Goal: Task Accomplishment & Management: Manage account settings

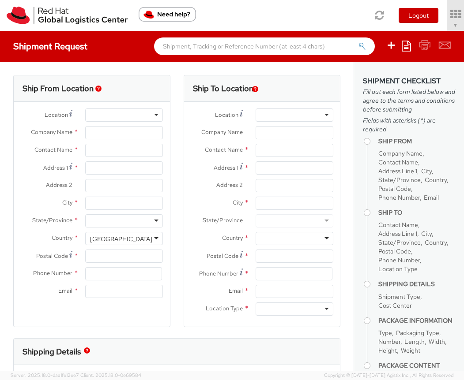
select select "901"
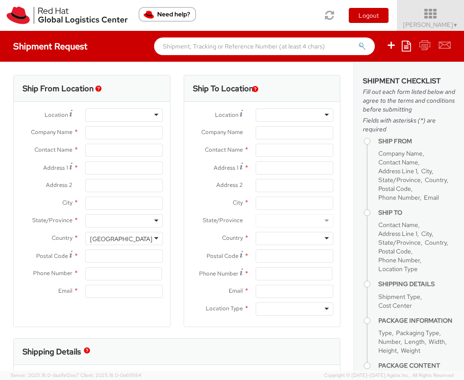
select select
click at [432, 17] on icon at bounding box center [430, 14] width 77 height 12
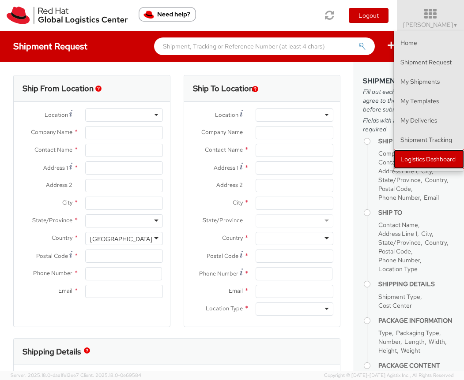
click at [426, 155] on link "Logistics Dashboard" at bounding box center [429, 159] width 70 height 19
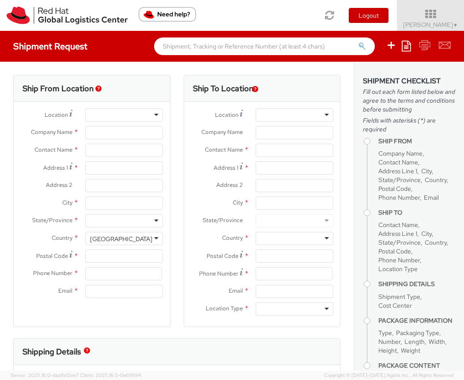
type input "Red Hat, Inc."
type input "[PERSON_NAME]"
type input "100 East Davie Street"
type input "RALEIGH"
type input "27601"
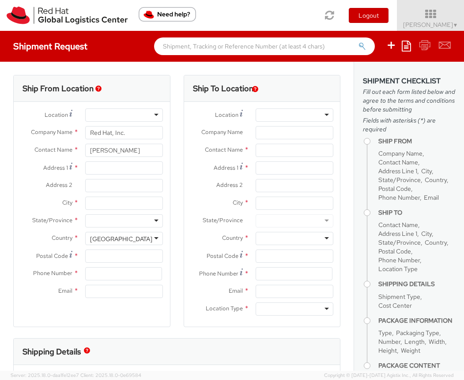
type input "919-754-4950"
type input "[EMAIL_ADDRESS][DOMAIN_NAME]"
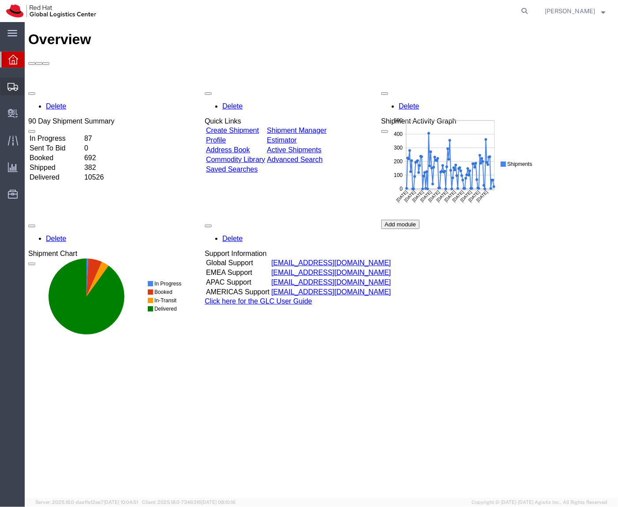
click at [16, 88] on icon at bounding box center [13, 87] width 11 height 8
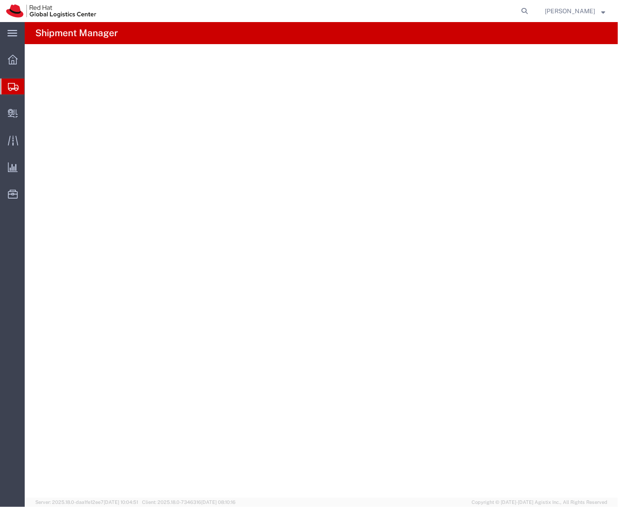
click at [0, 0] on span "Shipment Manager" at bounding box center [0, 0] width 0 height 0
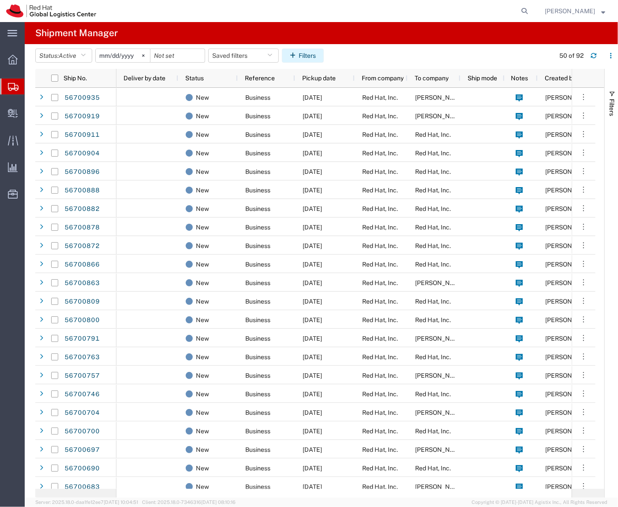
click at [299, 60] on button "Filters" at bounding box center [303, 56] width 42 height 14
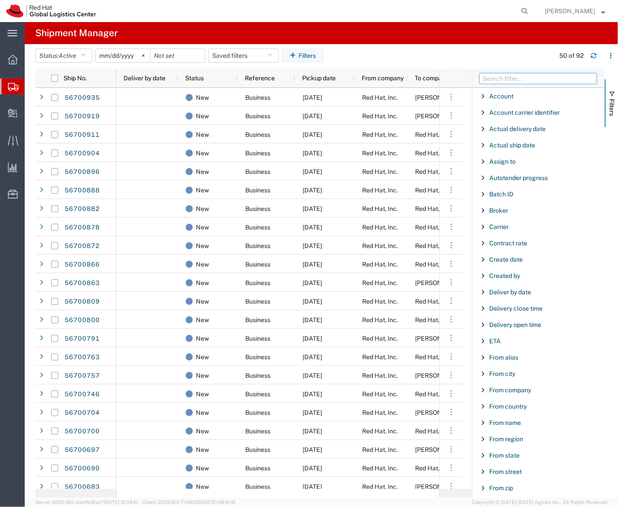
click at [504, 79] on input "Filter Columns Input" at bounding box center [538, 78] width 117 height 11
type input "ref"
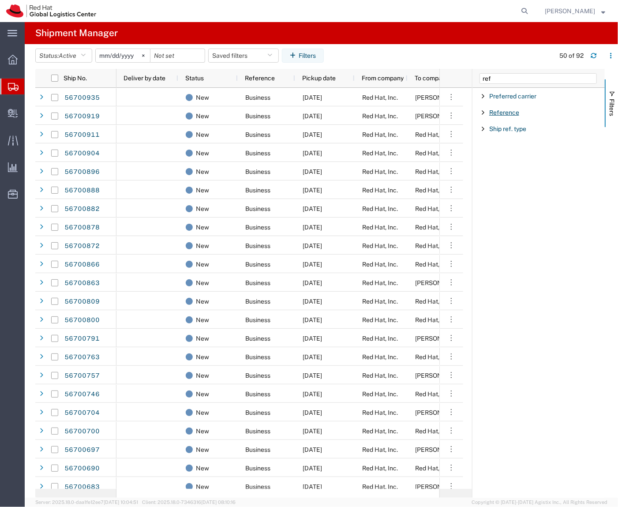
click at [493, 109] on span "Reference" at bounding box center [504, 112] width 30 height 7
type input "2832"
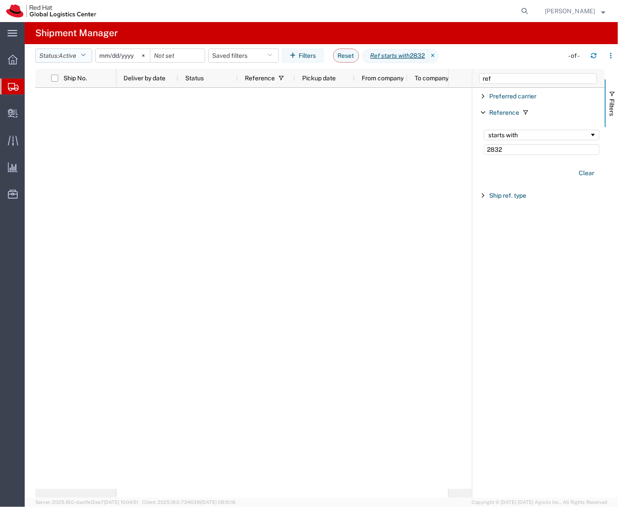
click at [75, 52] on span "Active" at bounding box center [68, 55] width 18 height 7
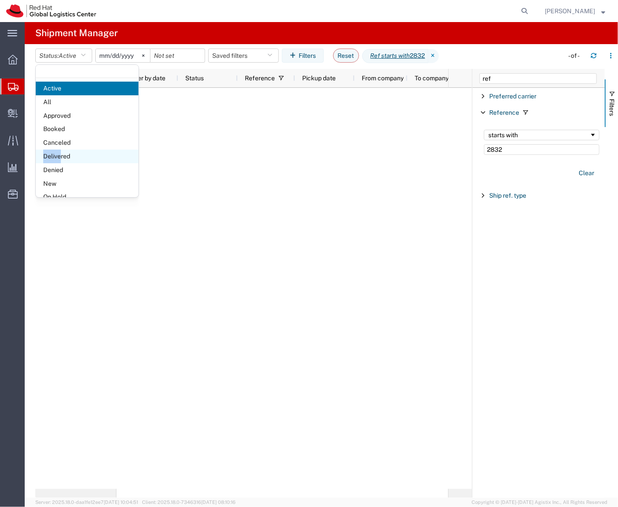
drag, startPoint x: 69, startPoint y: 140, endPoint x: 62, endPoint y: 162, distance: 22.5
click at [62, 162] on ul "Active All Approved Booked Canceled Delivered Denied New On Hold Pending Return…" at bounding box center [87, 163] width 103 height 163
click at [62, 162] on span "Delivered" at bounding box center [87, 157] width 103 height 14
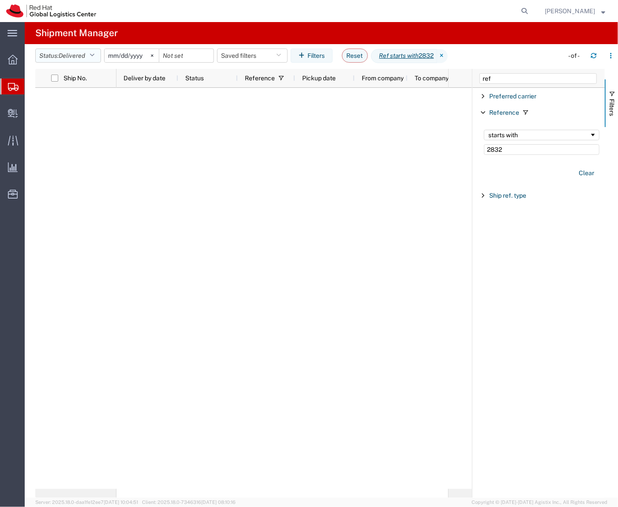
click at [79, 62] on button "Status: Delivered" at bounding box center [68, 56] width 66 height 14
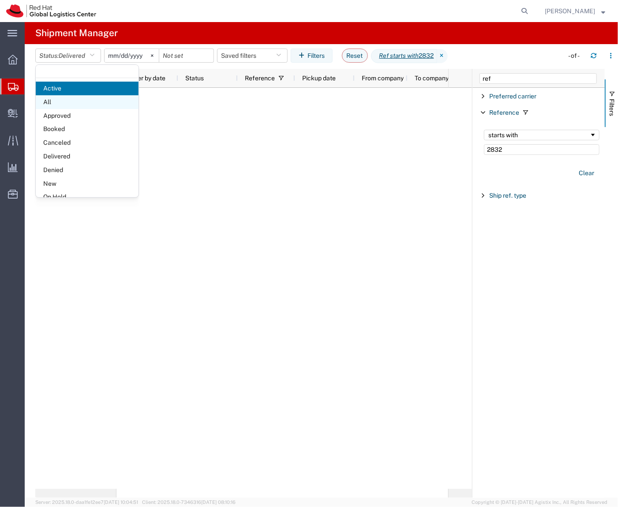
click at [68, 96] on span "All" at bounding box center [87, 102] width 103 height 14
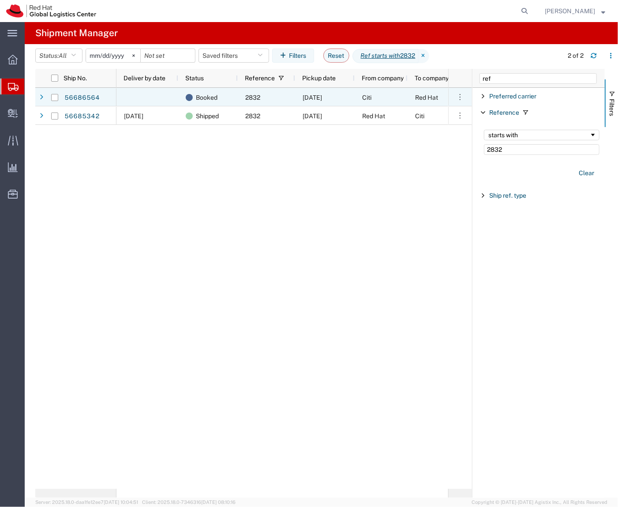
click at [297, 92] on div "[DATE]" at bounding box center [325, 97] width 60 height 19
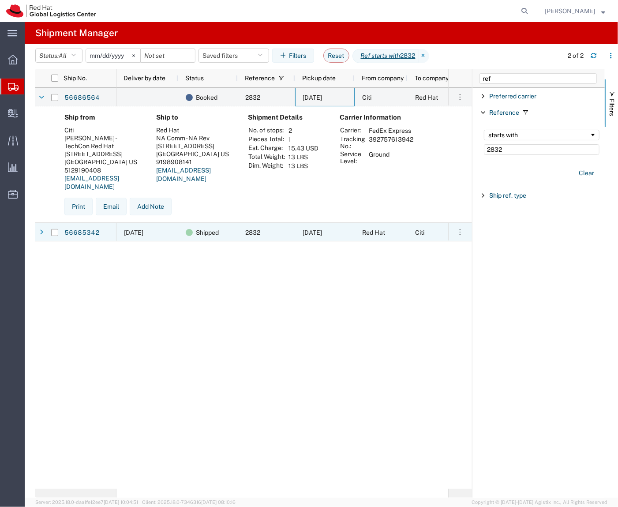
click at [178, 232] on div "Shipped" at bounding box center [208, 232] width 60 height 19
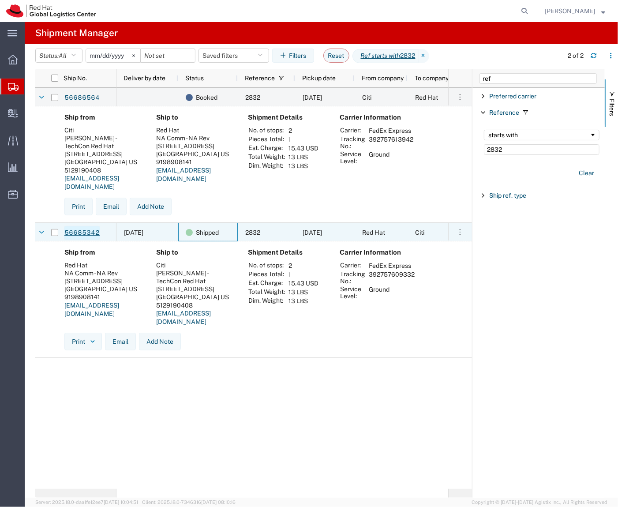
click at [80, 234] on link "56685342" at bounding box center [82, 233] width 36 height 14
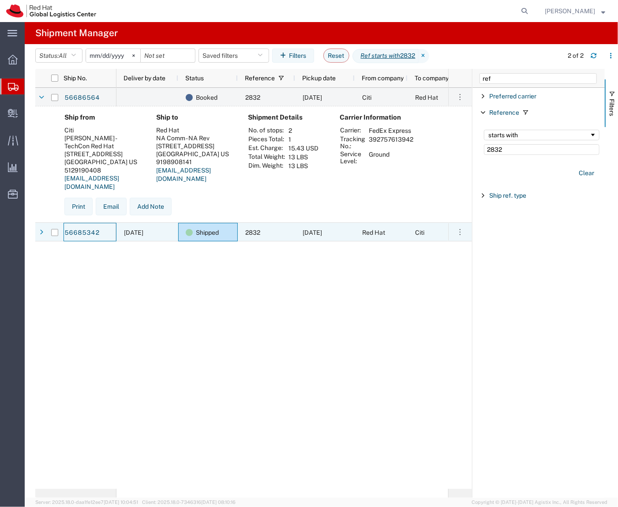
click at [100, 230] on div "56685342" at bounding box center [90, 232] width 53 height 19
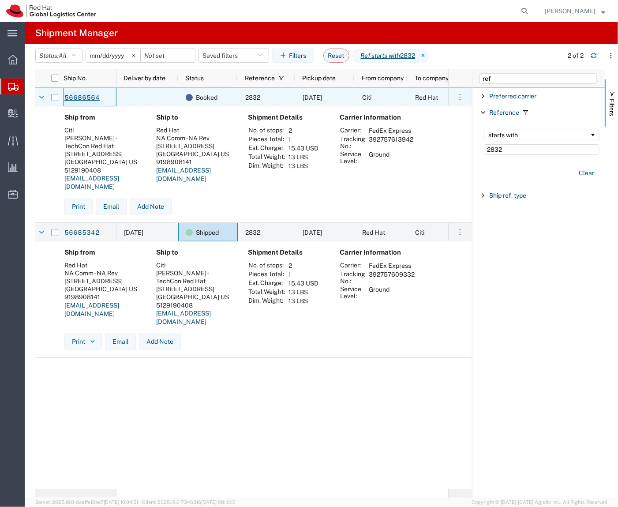
click at [89, 98] on link "56686564" at bounding box center [82, 98] width 36 height 14
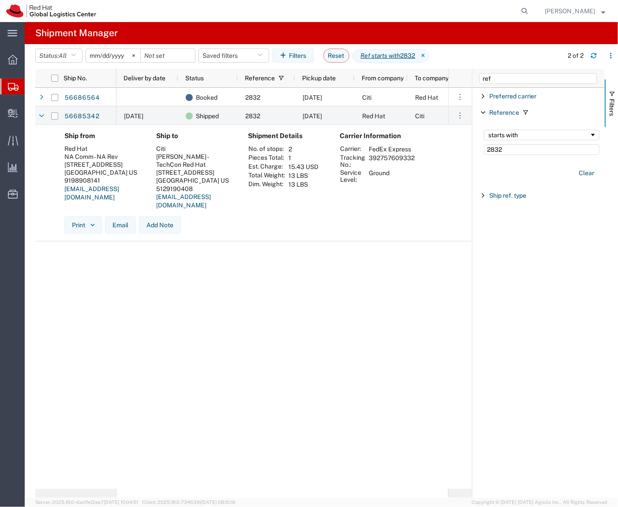
click at [392, 160] on td "392757609332" at bounding box center [392, 161] width 52 height 15
copy td "392757609332"
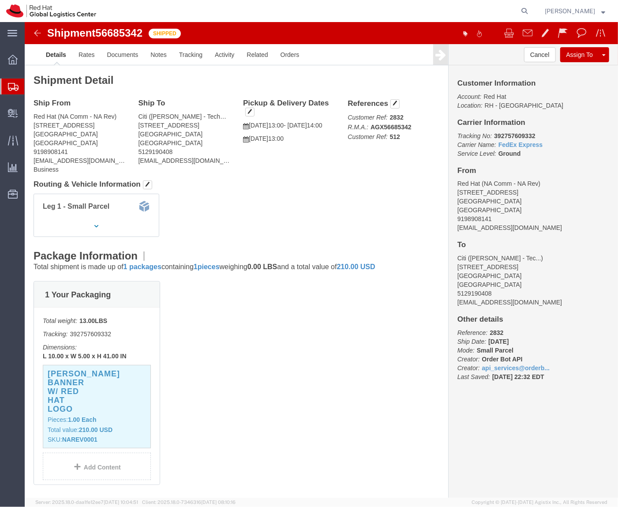
click div "Shipment Detail Ship From Red Hat (NA Comm - NA Rev) 100 E DAVIE STREET Raleigh…"
click link "Clone Shipment"
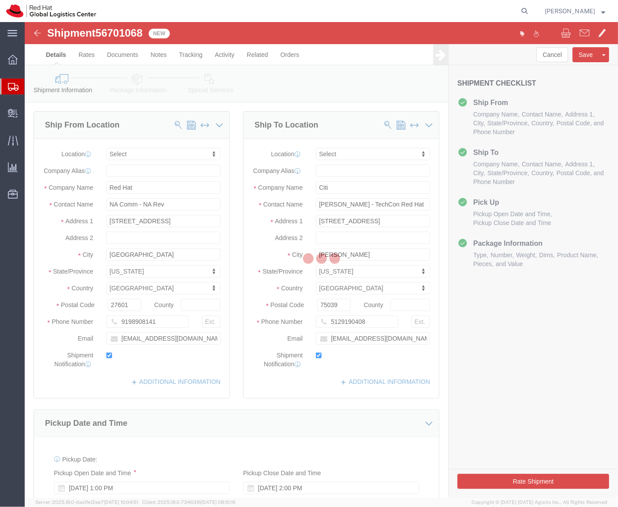
select select
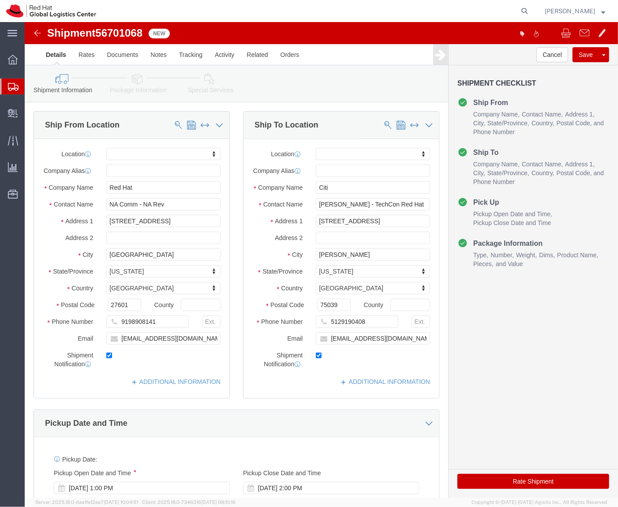
click div "Shipment Information Package Information Special Services"
click button "Rate Shipment"
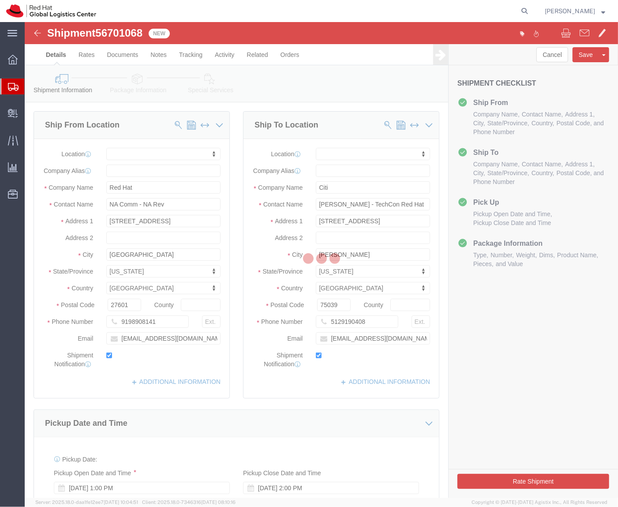
click at [92, 79] on div at bounding box center [322, 260] width 594 height 476
click at [76, 80] on div at bounding box center [322, 260] width 594 height 476
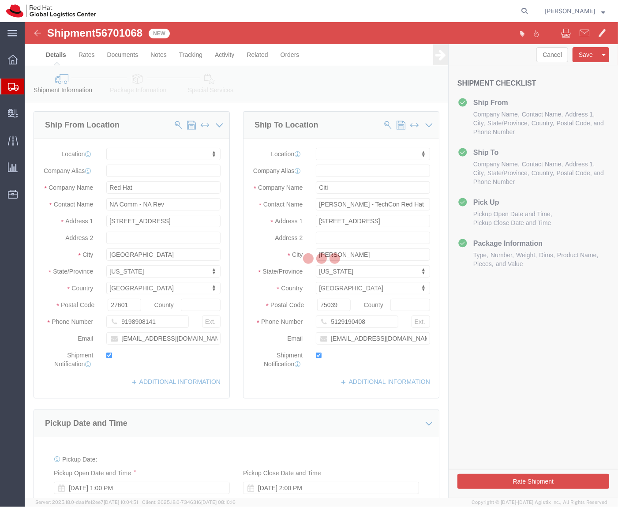
click at [76, 80] on div at bounding box center [322, 260] width 594 height 476
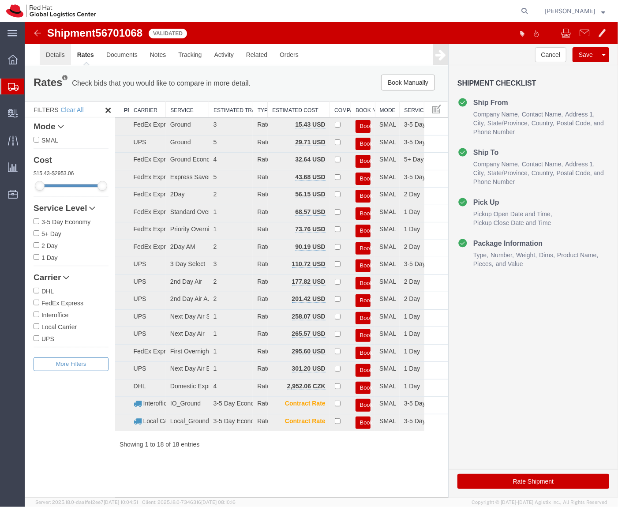
click at [60, 49] on link "Details" at bounding box center [54, 54] width 31 height 21
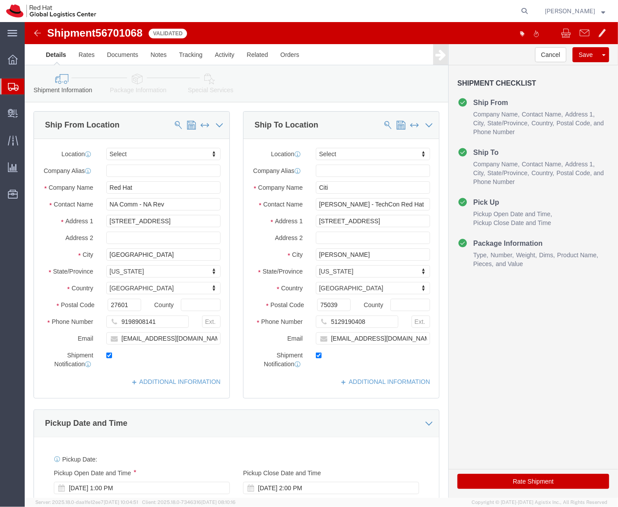
click div "Please fix the following errors Ship From Location Location Select Select My Pr…"
click span
type input "Citi"
type input "[PERSON_NAME] - TechCon Red Hat"
type input "[STREET_ADDRESS]"
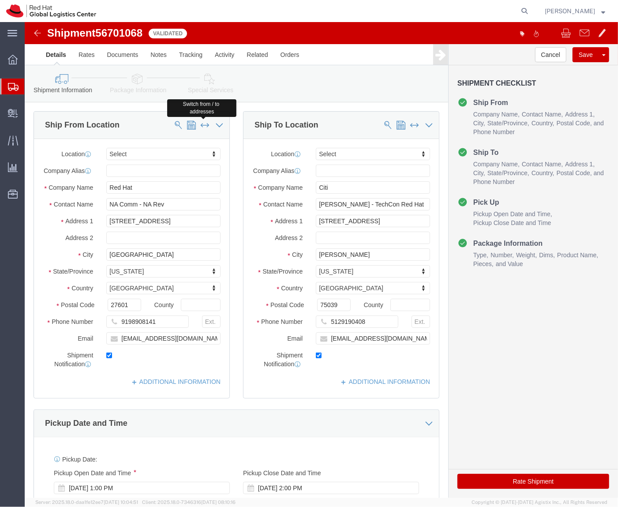
type input "[PERSON_NAME]"
type input "75039"
type input "5129190408"
type input "[EMAIL_ADDRESS][DOMAIN_NAME]"
type input "Red Hat"
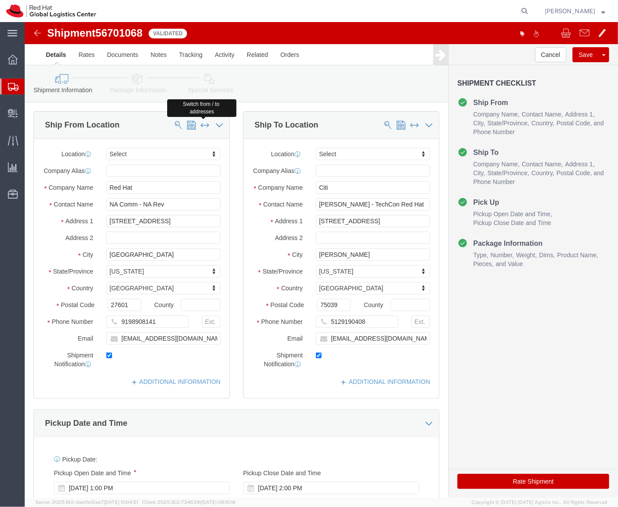
type input "NA Comm - NA Rev"
type input "[STREET_ADDRESS]"
type input "[GEOGRAPHIC_DATA]"
type input "27601"
type input "9198908141"
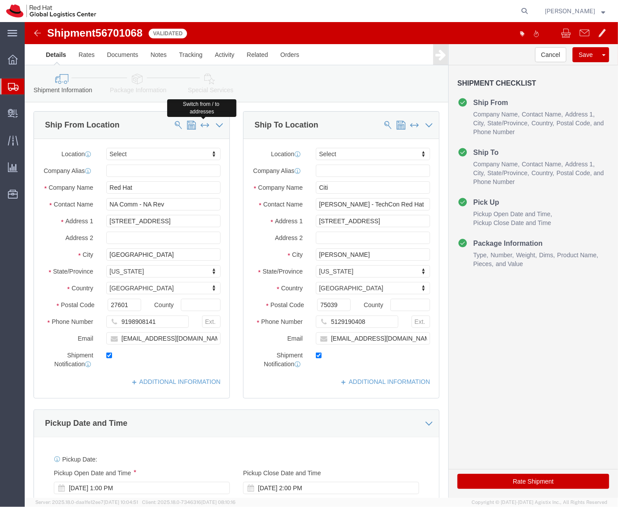
type input "[EMAIL_ADDRESS][DOMAIN_NAME]"
click button "Rate Shipment"
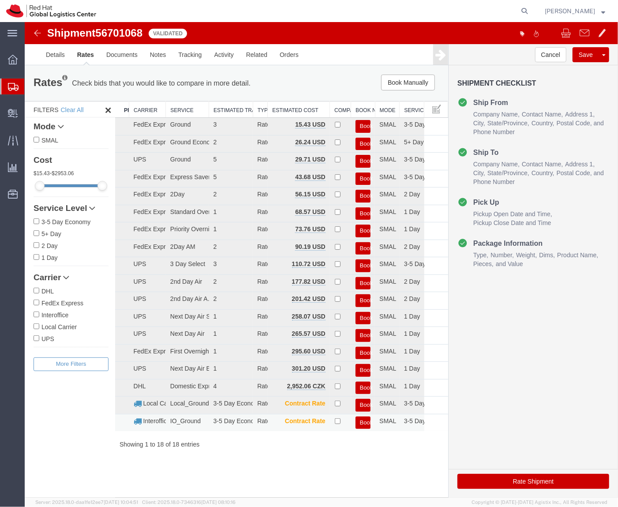
drag, startPoint x: 282, startPoint y: 444, endPoint x: 291, endPoint y: 431, distance: 15.3
click at [282, 444] on div "Showing 1 to 18 of 18 entries" at bounding box center [281, 444] width 333 height 9
drag, startPoint x: 278, startPoint y: 473, endPoint x: 280, endPoint y: 464, distance: 9.2
click at [278, 473] on div "Shipment 56701068 18 of 18 Validated Details Rates Documents Notes Tracking Act…" at bounding box center [321, 260] width 594 height 476
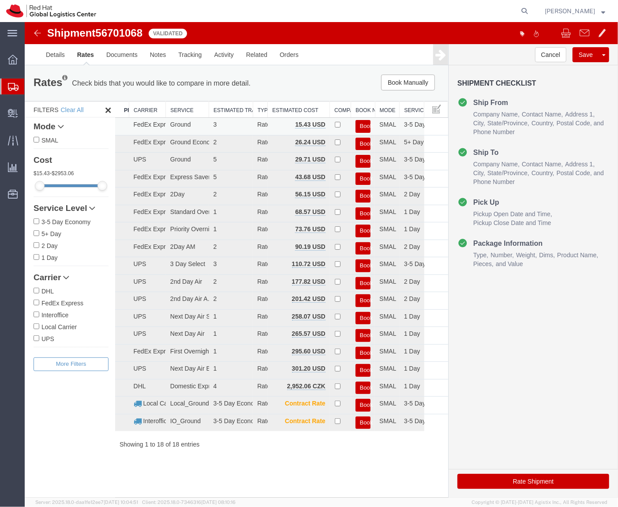
click at [360, 127] on button "Book" at bounding box center [362, 126] width 15 height 13
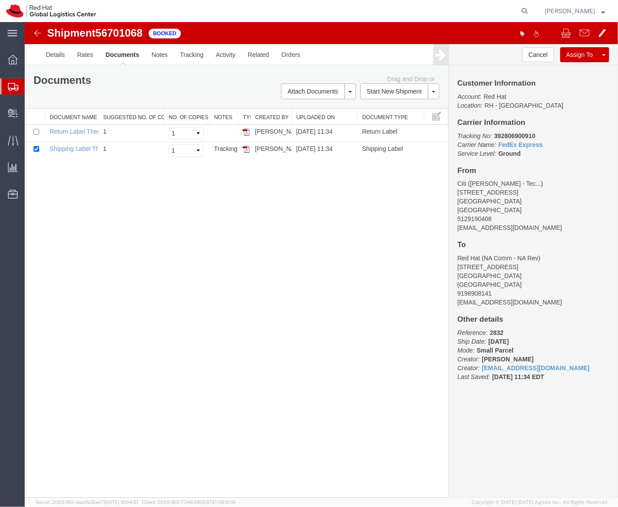
drag, startPoint x: 305, startPoint y: 29, endPoint x: 230, endPoint y: 184, distance: 171.9
click at [230, 184] on div "Shipment 56701068 2 of 2 Booked Details Rates Documents Notes Tracking Activity…" at bounding box center [321, 260] width 594 height 476
click at [515, 38] on button "button" at bounding box center [522, 33] width 14 height 14
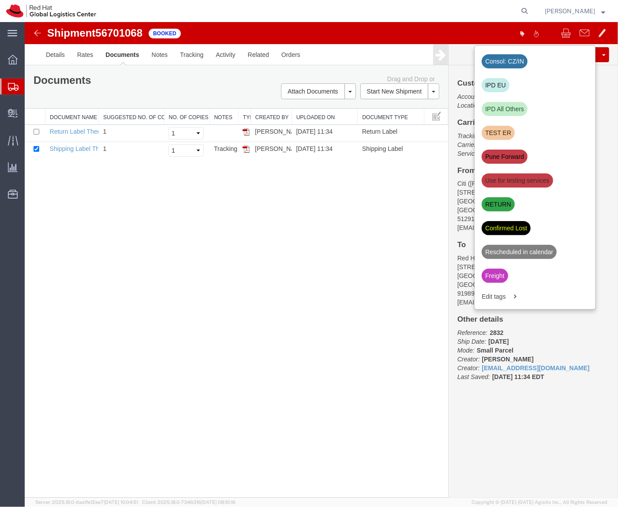
click at [446, 38] on div "Consol: CZ/IN IPD EU IPD All Others TEST ER Pune Forward Use for testing servic…" at bounding box center [469, 33] width 296 height 19
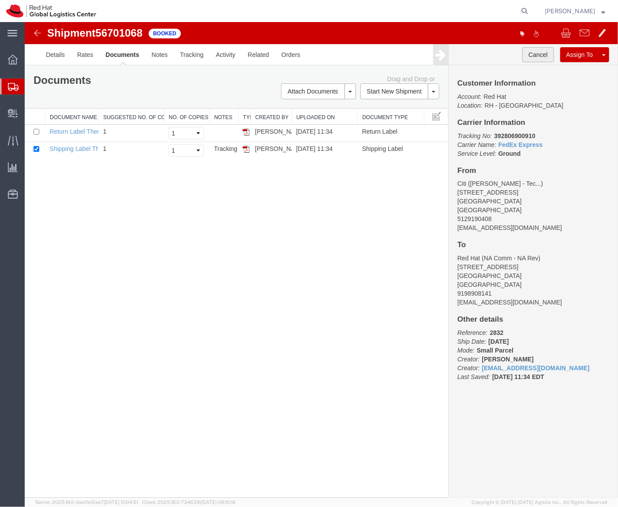
click at [530, 61] on button "Cancel" at bounding box center [538, 54] width 32 height 15
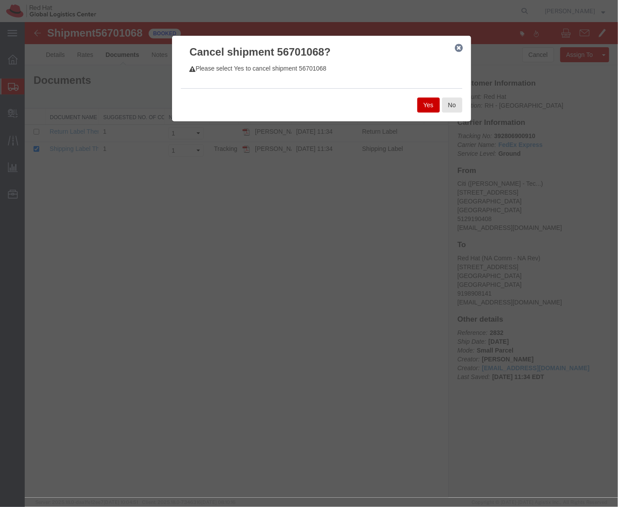
drag, startPoint x: 531, startPoint y: 57, endPoint x: 498, endPoint y: 68, distance: 35.2
click at [498, 68] on div at bounding box center [321, 260] width 594 height 476
click at [425, 106] on button "Yes" at bounding box center [428, 104] width 23 height 15
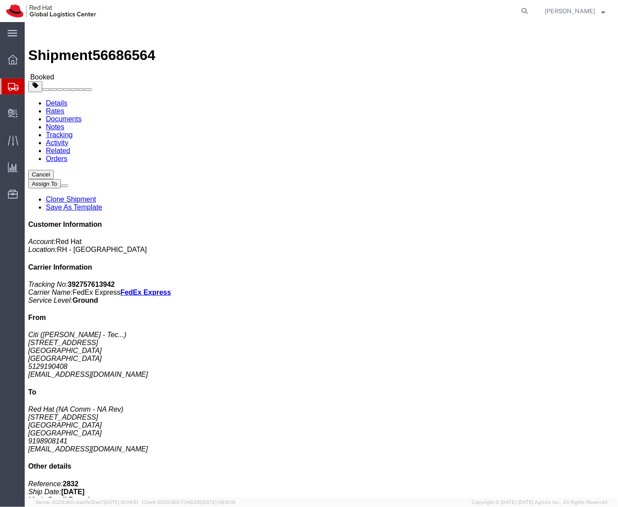
click link "Rates"
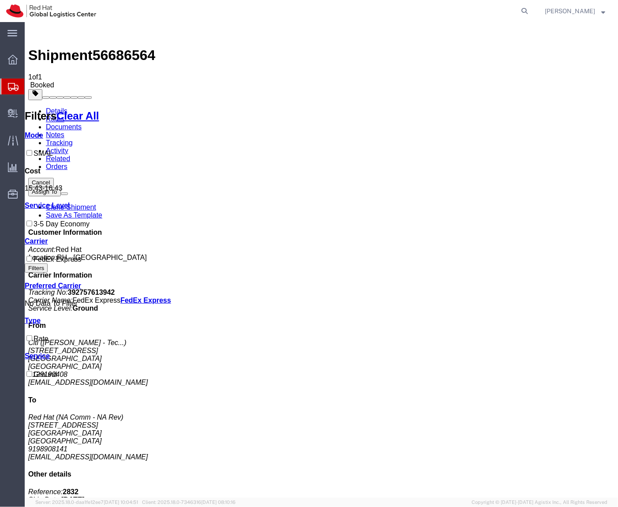
click at [64, 107] on link "Details" at bounding box center [56, 111] width 22 height 8
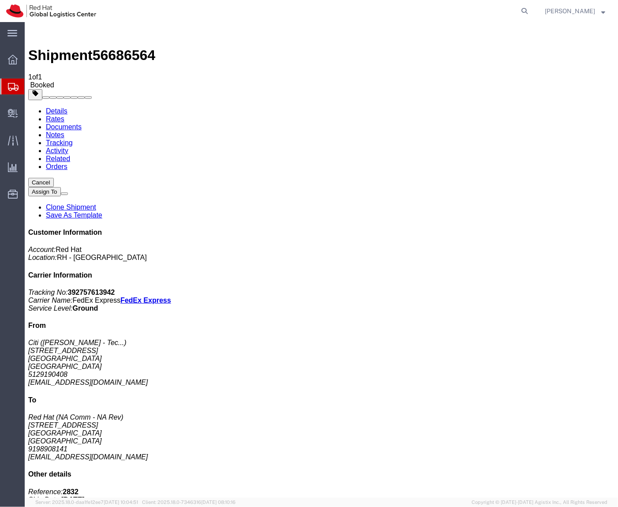
click b "392757613942"
copy b "392757613942"
click link "Tracking"
click at [64, 131] on link "Notes" at bounding box center [54, 135] width 19 height 8
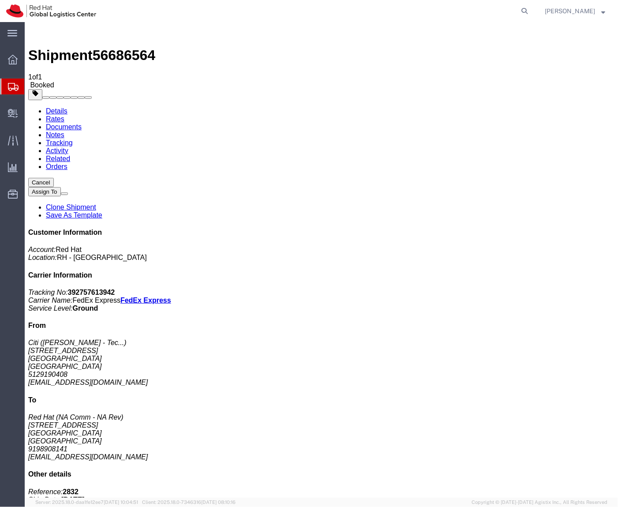
drag, startPoint x: 131, startPoint y: 53, endPoint x: 110, endPoint y: 63, distance: 23.7
click at [81, 123] on link "Documents" at bounding box center [63, 127] width 36 height 8
click at [64, 115] on link "Rates" at bounding box center [54, 119] width 19 height 8
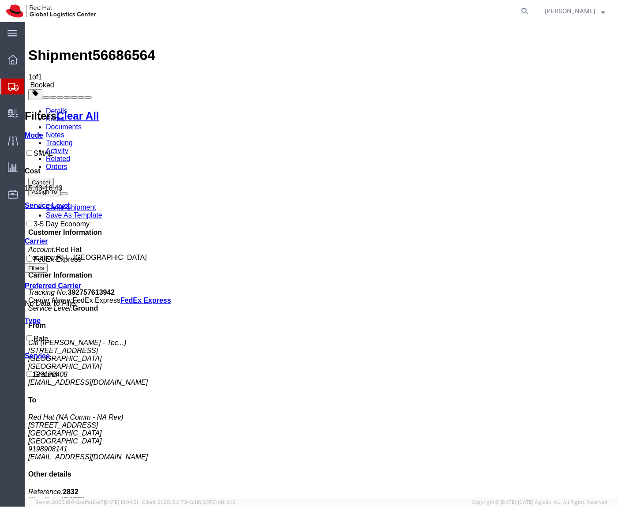
click at [62, 107] on link "Details" at bounding box center [56, 111] width 22 height 8
